Goal: Task Accomplishment & Management: Complete application form

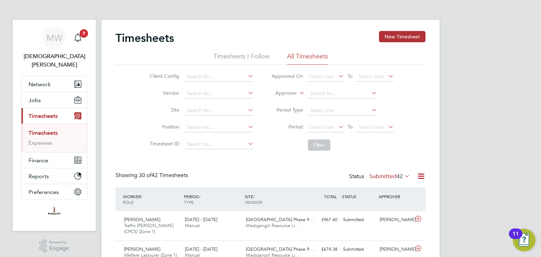
click at [394, 35] on button "New Timesheet" at bounding box center [402, 36] width 46 height 11
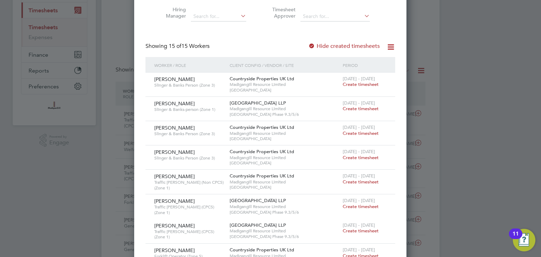
click at [355, 108] on span "Create timesheet" at bounding box center [360, 109] width 36 height 6
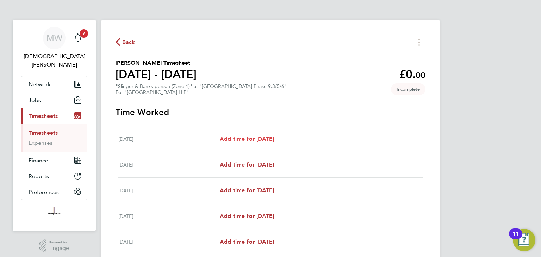
click at [241, 139] on span "Add time for [DATE]" at bounding box center [247, 139] width 54 height 7
select select "45"
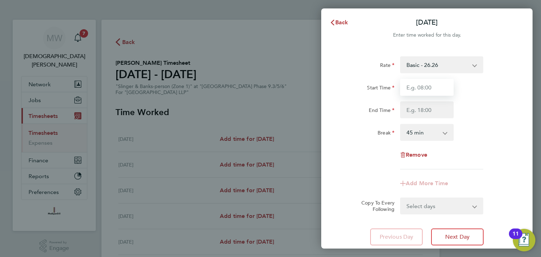
click at [423, 88] on input "Start Time" at bounding box center [427, 87] width 54 height 17
type input "07:30"
click at [427, 108] on input "End Time" at bounding box center [427, 109] width 54 height 17
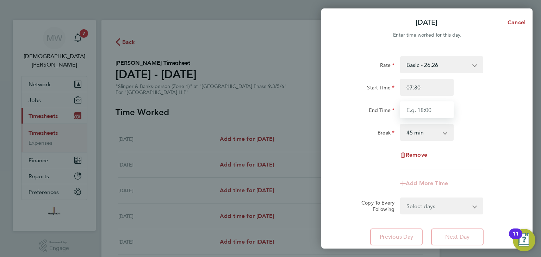
type input "18:00"
click at [425, 134] on select "0 min 15 min 30 min 45 min 60 min 75 min 90 min" at bounding box center [423, 132] width 44 height 15
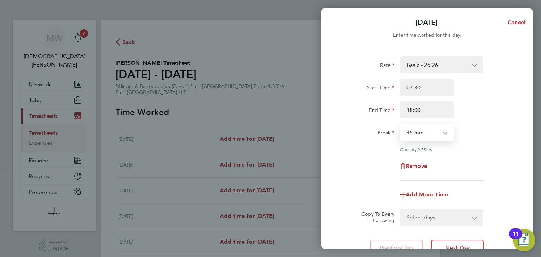
select select "30"
click at [401, 125] on select "0 min 15 min 30 min 45 min 60 min 75 min 90 min" at bounding box center [423, 132] width 44 height 15
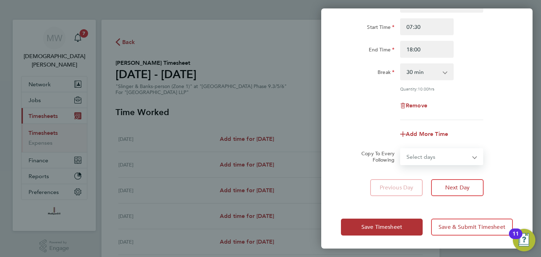
click at [434, 158] on select "Select days Day Weekday (Mon-Fri) Weekend (Sat-Sun) [DATE] [DATE] [DATE] [DATE]…" at bounding box center [438, 156] width 74 height 15
select select "WEEKDAY"
click at [401, 149] on select "Select days Day Weekday (Mon-Fri) Weekend (Sat-Sun) [DATE] [DATE] [DATE] [DATE]…" at bounding box center [438, 156] width 74 height 15
select select "[DATE]"
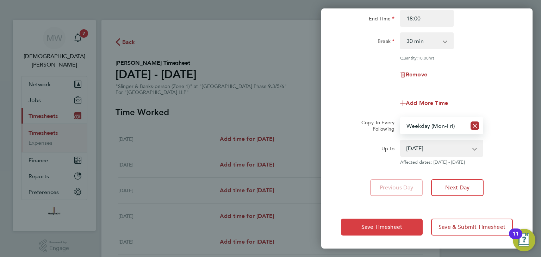
click at [390, 224] on span "Save Timesheet" at bounding box center [381, 227] width 41 height 7
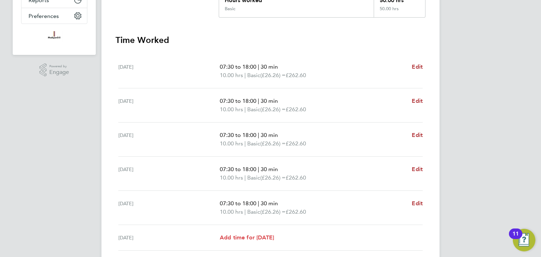
click at [258, 237] on span "Add time for [DATE]" at bounding box center [247, 237] width 54 height 7
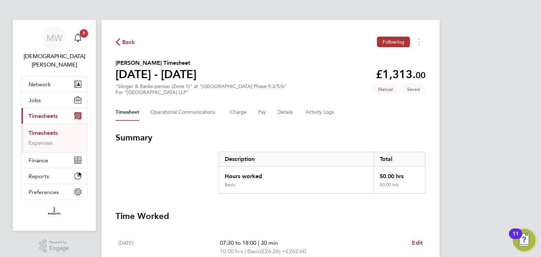
select select "45"
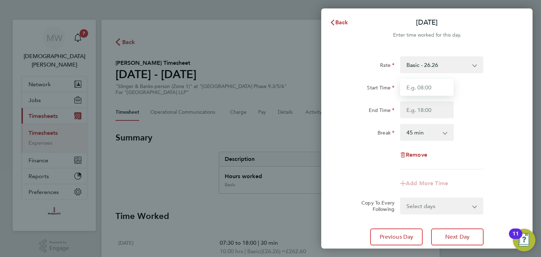
click at [426, 88] on input "Start Time" at bounding box center [427, 87] width 54 height 17
type input "07:30"
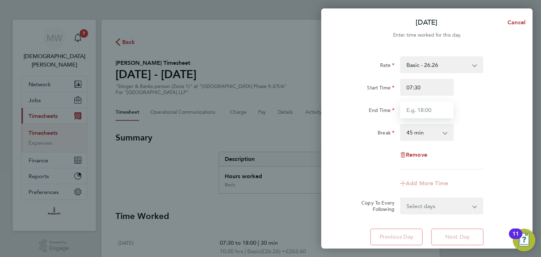
click at [420, 110] on input "End Time" at bounding box center [427, 109] width 54 height 17
type input "13:30"
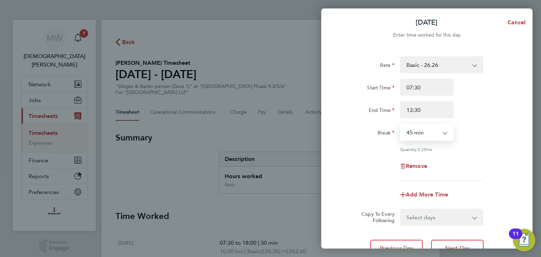
click at [422, 138] on select "0 min 15 min 30 min 45 min 60 min 75 min 90 min" at bounding box center [423, 132] width 44 height 15
select select "30"
click at [401, 125] on select "0 min 15 min 30 min 45 min 60 min 75 min 90 min" at bounding box center [423, 132] width 44 height 15
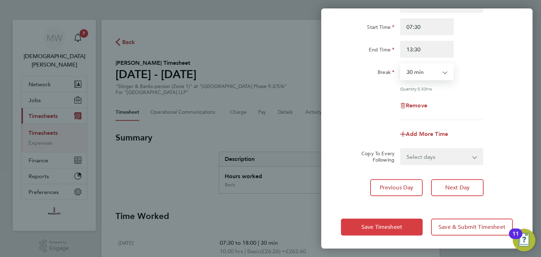
click at [409, 228] on button "Save Timesheet" at bounding box center [382, 227] width 82 height 17
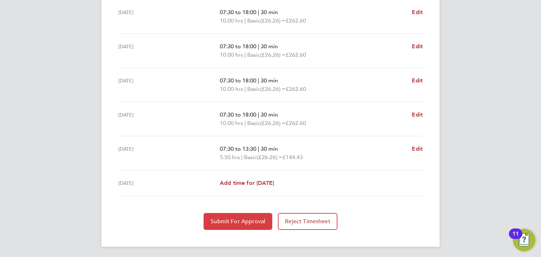
click at [248, 218] on span "Submit For Approval" at bounding box center [237, 221] width 55 height 7
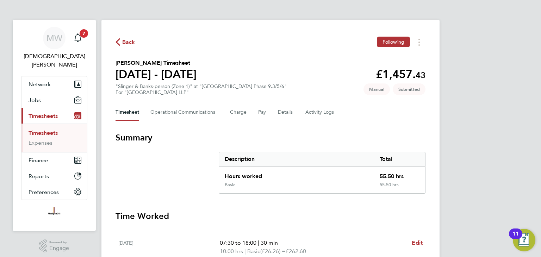
click at [130, 42] on span "Back" at bounding box center [128, 42] width 13 height 8
